Goal: Navigation & Orientation: Find specific page/section

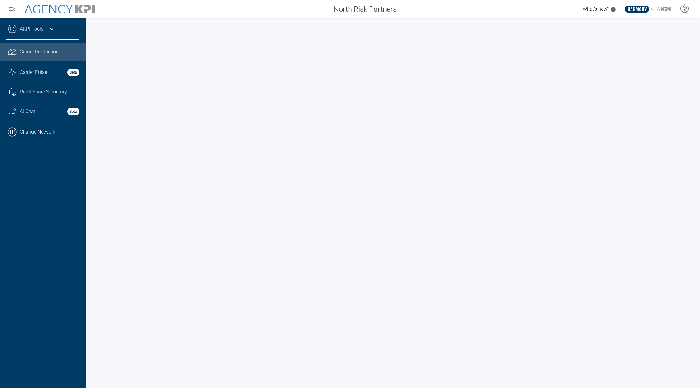
click at [55, 4] on div at bounding box center [60, 9] width 84 height 12
click at [53, 73] on div "Carrier Pulse Beta" at bounding box center [50, 72] width 60 height 7
click at [48, 32] on icon at bounding box center [51, 28] width 7 height 7
click at [43, 33] on div "AKPI Tools" at bounding box center [42, 31] width 73 height 15
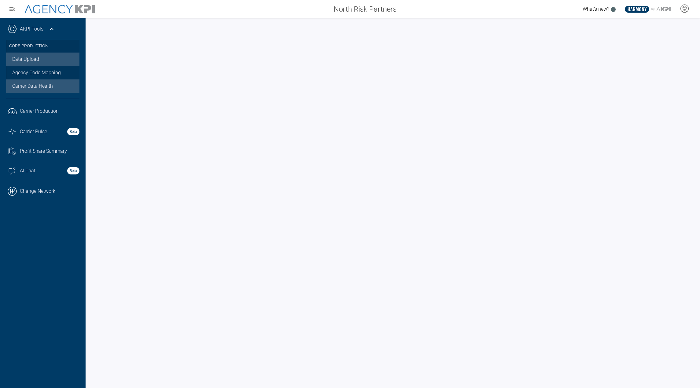
click at [32, 64] on link "Data Upload" at bounding box center [42, 59] width 73 height 13
click at [51, 119] on link ".cls-1{fill:none;stroke:#221f20;stroke-linecap:round;stroke-linejoin:round;stro…" at bounding box center [43, 111] width 86 height 18
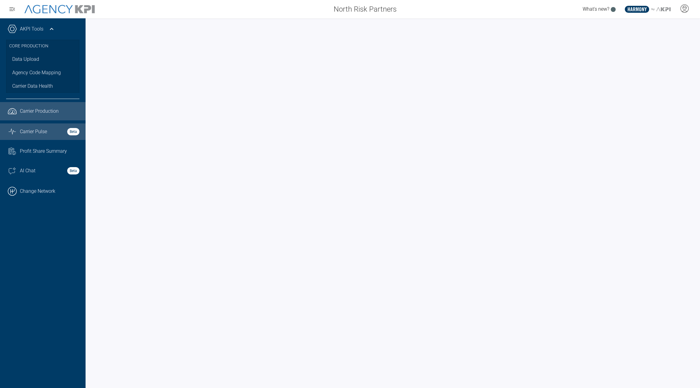
click at [13, 134] on icon "Graph Stats Streamline Icon: https://streamlinehq.com" at bounding box center [12, 131] width 9 height 7
click at [35, 149] on span "Profit Share Summary" at bounding box center [43, 151] width 47 height 7
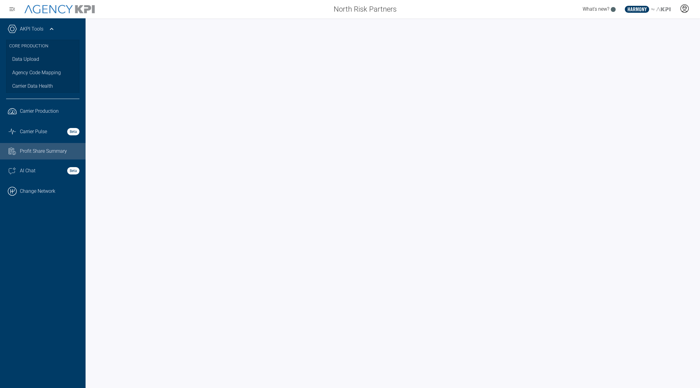
click at [685, 15] on div at bounding box center [684, 9] width 15 height 14
click at [663, 43] on li "Log Out" at bounding box center [661, 42] width 66 height 13
